Goal: Find specific page/section: Find specific page/section

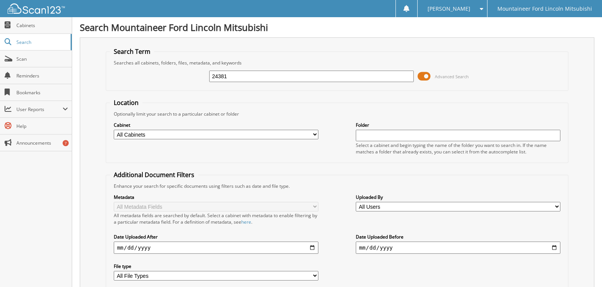
type input "24381"
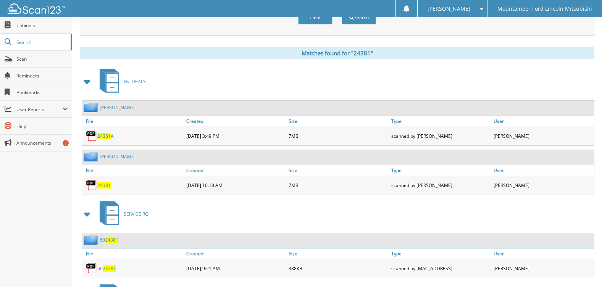
scroll to position [305, 0]
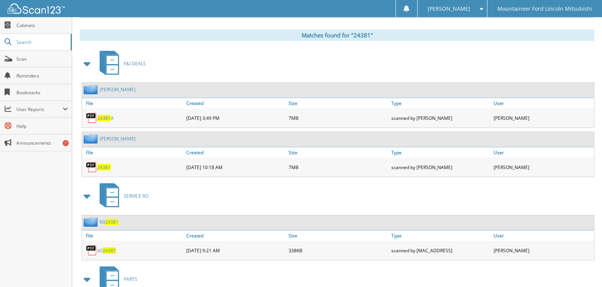
click at [107, 167] on span "24381" at bounding box center [103, 167] width 13 height 6
click at [466, 8] on span "[PERSON_NAME]" at bounding box center [449, 8] width 43 height 5
click at [431, 37] on span at bounding box center [427, 37] width 5 height 5
